Goal: Obtain resource: Download file/media

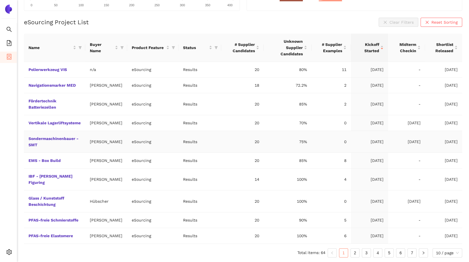
scroll to position [124, 0]
click at [355, 253] on link "2" at bounding box center [355, 253] width 9 height 9
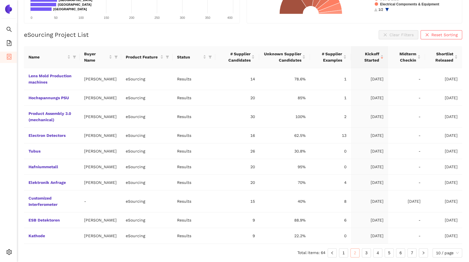
scroll to position [118, 0]
click at [366, 251] on link "3" at bounding box center [366, 253] width 9 height 9
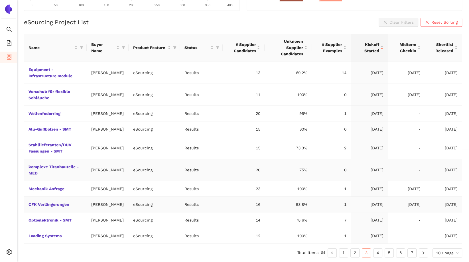
scroll to position [143, 0]
click at [374, 253] on link "4" at bounding box center [378, 253] width 9 height 9
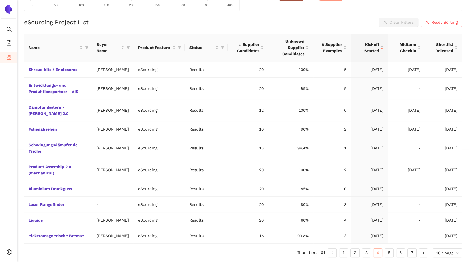
scroll to position [130, 0]
click at [0, 0] on link "Liquids" at bounding box center [0, 0] width 0 height 0
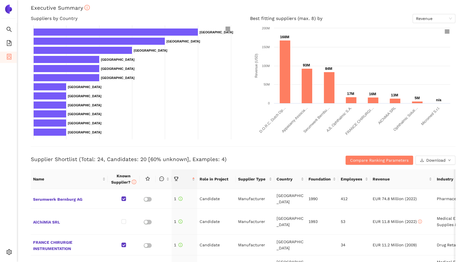
scroll to position [143, 0]
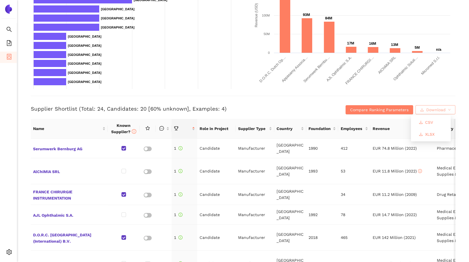
click at [374, 109] on span "Download" at bounding box center [436, 110] width 19 height 6
click at [374, 136] on span "XLSX" at bounding box center [429, 134] width 9 height 6
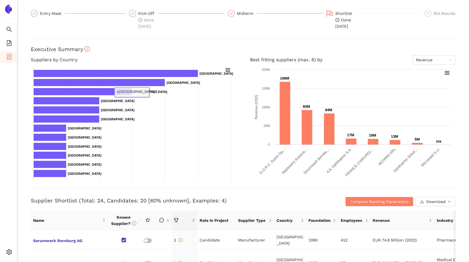
scroll to position [0, 0]
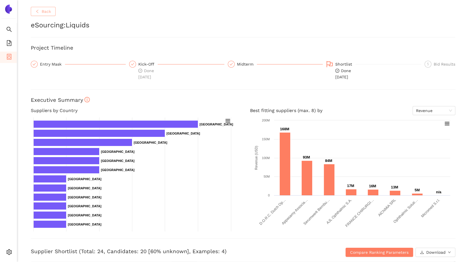
click at [44, 13] on span "Back" at bounding box center [46, 11] width 9 height 6
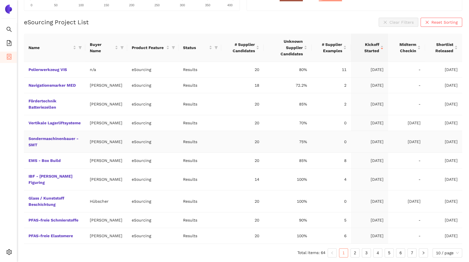
scroll to position [124, 0]
click at [369, 253] on link "3" at bounding box center [366, 253] width 9 height 9
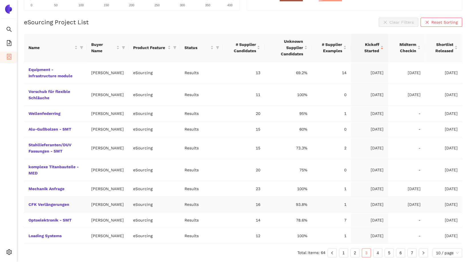
scroll to position [143, 0]
click at [374, 253] on link "4" at bounding box center [378, 253] width 9 height 9
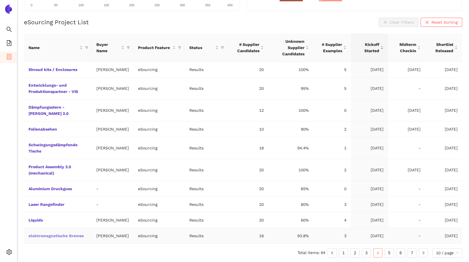
click at [0, 0] on link "elektromagnetische Bremse" at bounding box center [0, 0] width 0 height 0
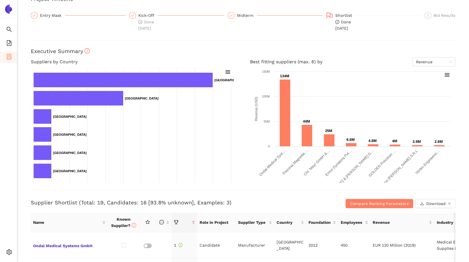
scroll to position [171, 0]
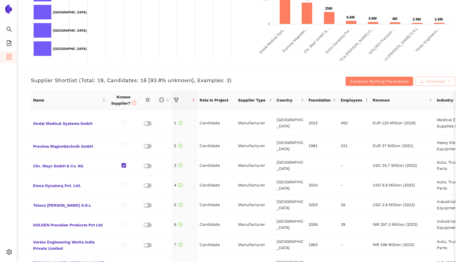
click at [374, 80] on button "Download" at bounding box center [436, 81] width 40 height 9
drag, startPoint x: 431, startPoint y: 106, endPoint x: 431, endPoint y: 114, distance: 7.4
click at [374, 106] on span "XLSX" at bounding box center [429, 106] width 9 height 6
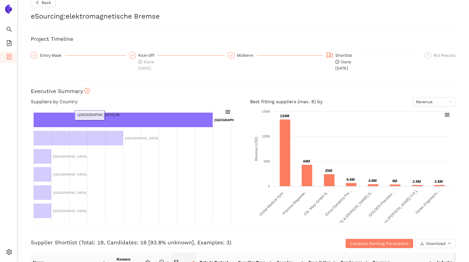
scroll to position [0, 0]
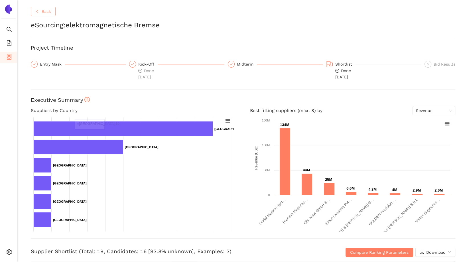
click at [33, 10] on button "Back" at bounding box center [43, 11] width 25 height 9
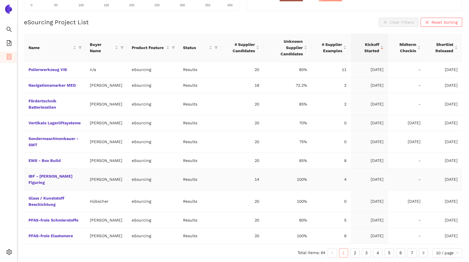
scroll to position [124, 0]
click at [368, 255] on link "3" at bounding box center [366, 253] width 9 height 9
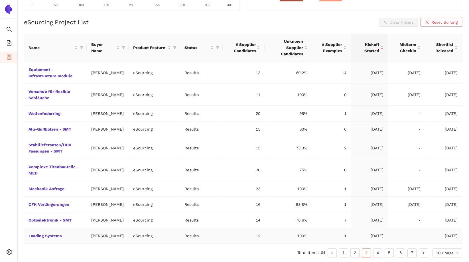
scroll to position [143, 0]
click at [374, 252] on link "4" at bounding box center [378, 253] width 9 height 9
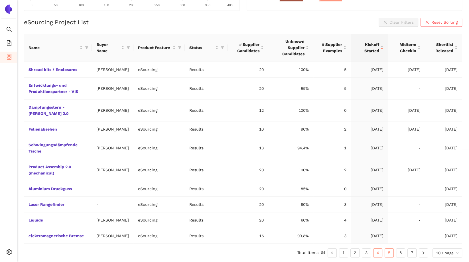
click at [374, 253] on link "5" at bounding box center [389, 253] width 9 height 9
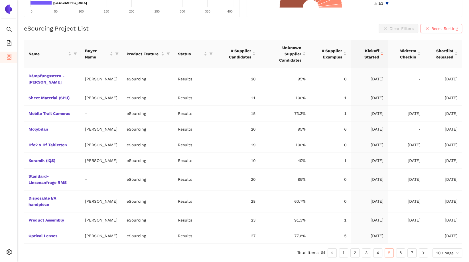
scroll to position [112, 0]
click at [0, 0] on link "Disposable I/A handpiece" at bounding box center [0, 0] width 0 height 0
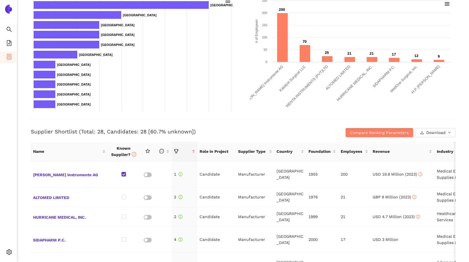
scroll to position [114, 0]
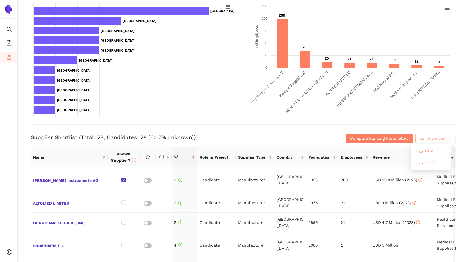
click at [374, 140] on span "Download" at bounding box center [436, 138] width 19 height 6
click at [374, 166] on button "XLSX" at bounding box center [427, 162] width 25 height 9
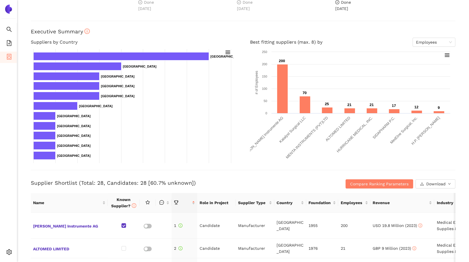
scroll to position [0, 0]
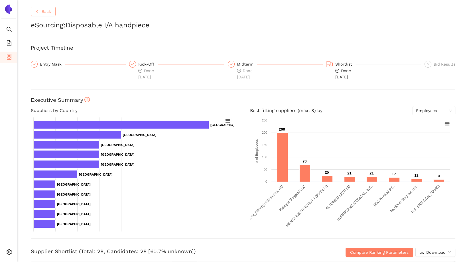
click at [48, 12] on span "Back" at bounding box center [46, 11] width 9 height 6
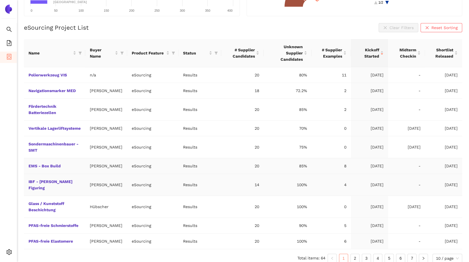
scroll to position [124, 0]
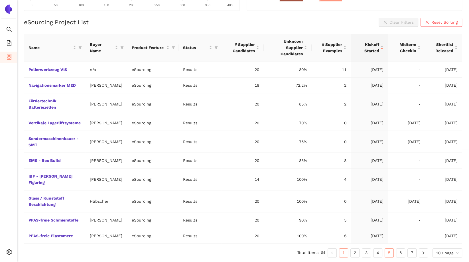
click at [374, 254] on link "5" at bounding box center [389, 253] width 9 height 9
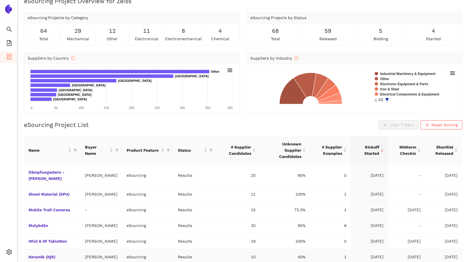
scroll to position [112, 0]
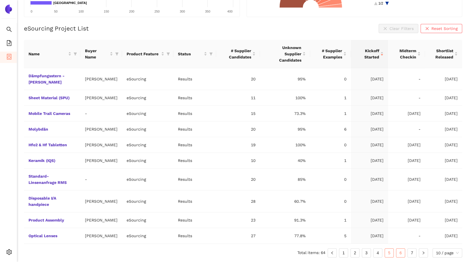
click at [374, 254] on link "6" at bounding box center [401, 253] width 9 height 9
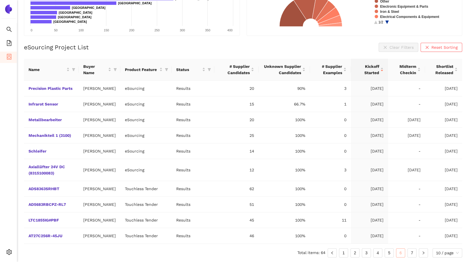
scroll to position [105, 0]
click at [374, 254] on link "7" at bounding box center [412, 253] width 9 height 9
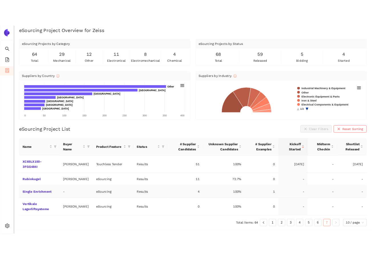
scroll to position [7, 0]
